Goal: Navigation & Orientation: Find specific page/section

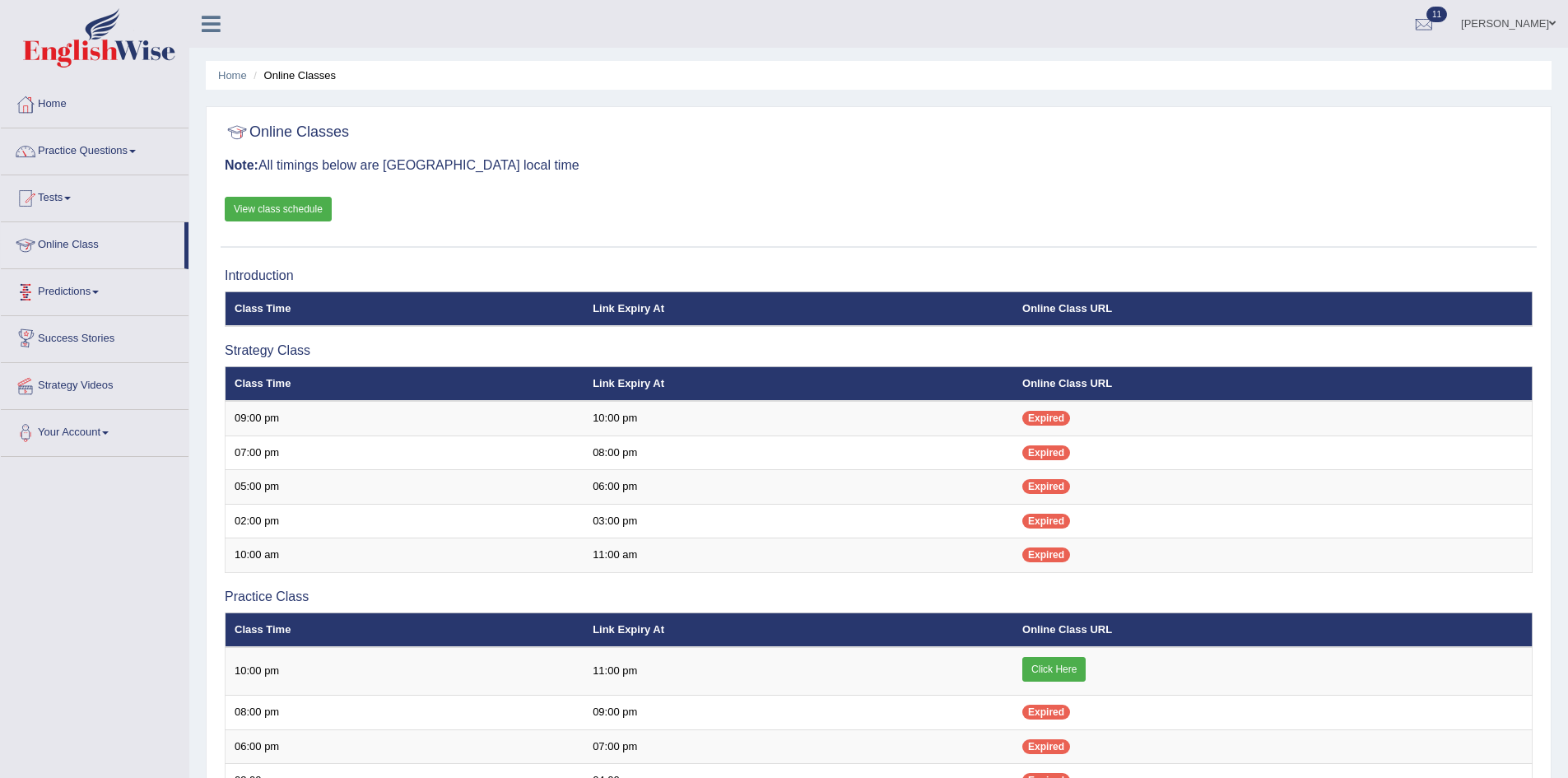
click at [76, 241] on link "Online Class" at bounding box center [92, 242] width 183 height 41
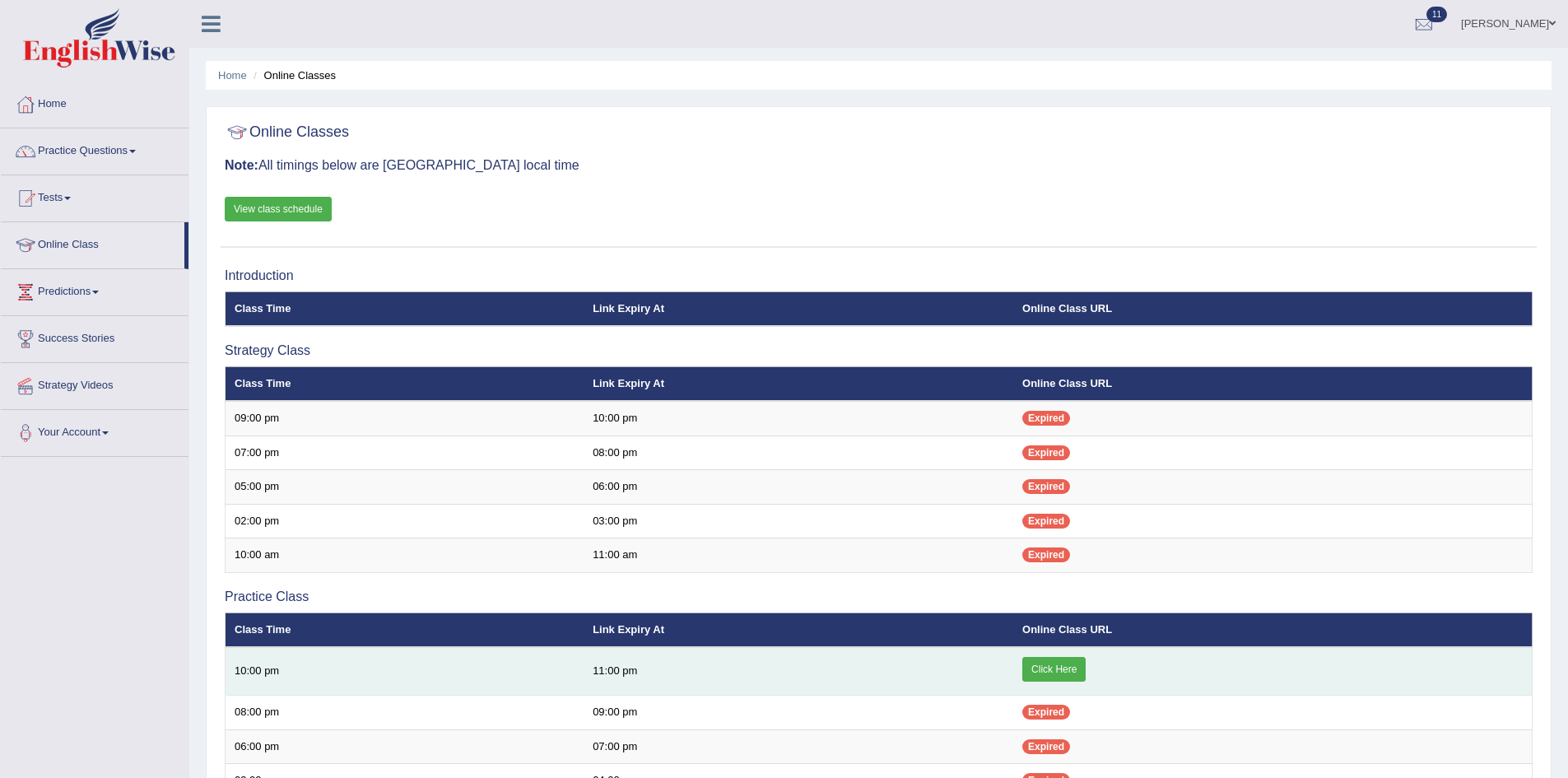
click at [1046, 661] on link "Click Here" at bounding box center [1054, 669] width 64 height 25
